Goal: Task Accomplishment & Management: Complete application form

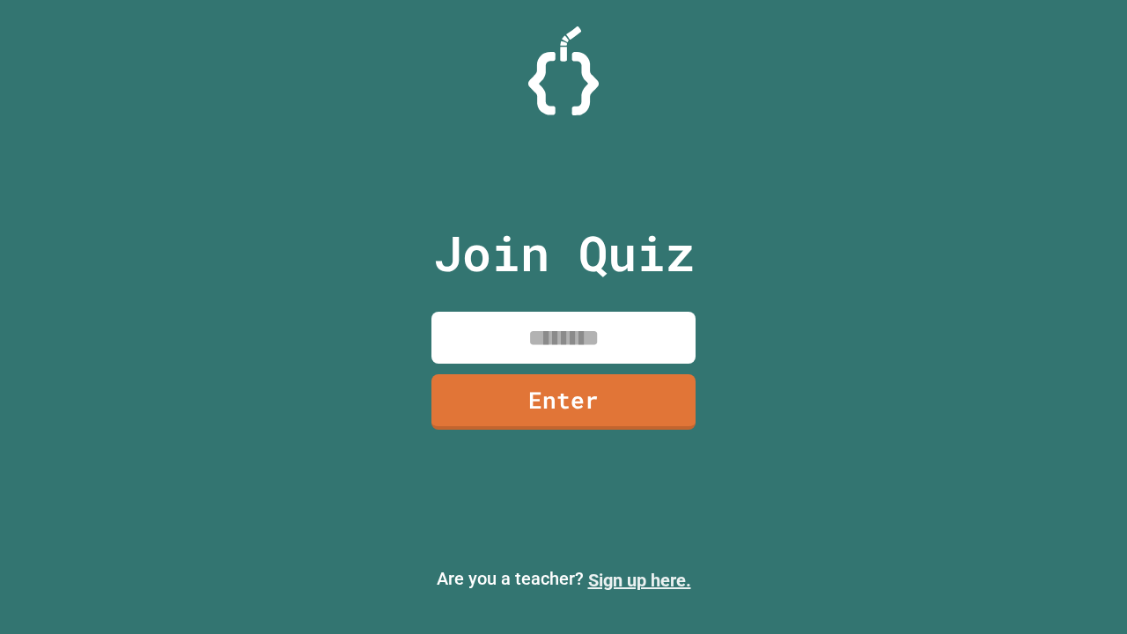
click at [639, 580] on link "Sign up here." at bounding box center [639, 580] width 103 height 21
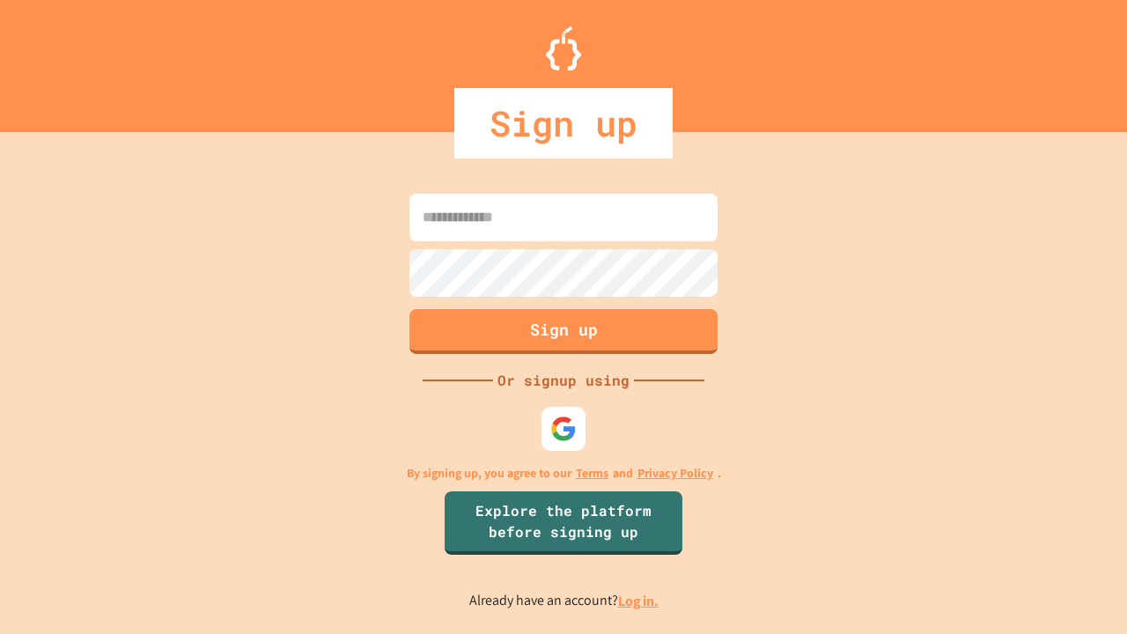
click at [639, 601] on link "Log in." at bounding box center [638, 601] width 41 height 18
